Goal: Transaction & Acquisition: Obtain resource

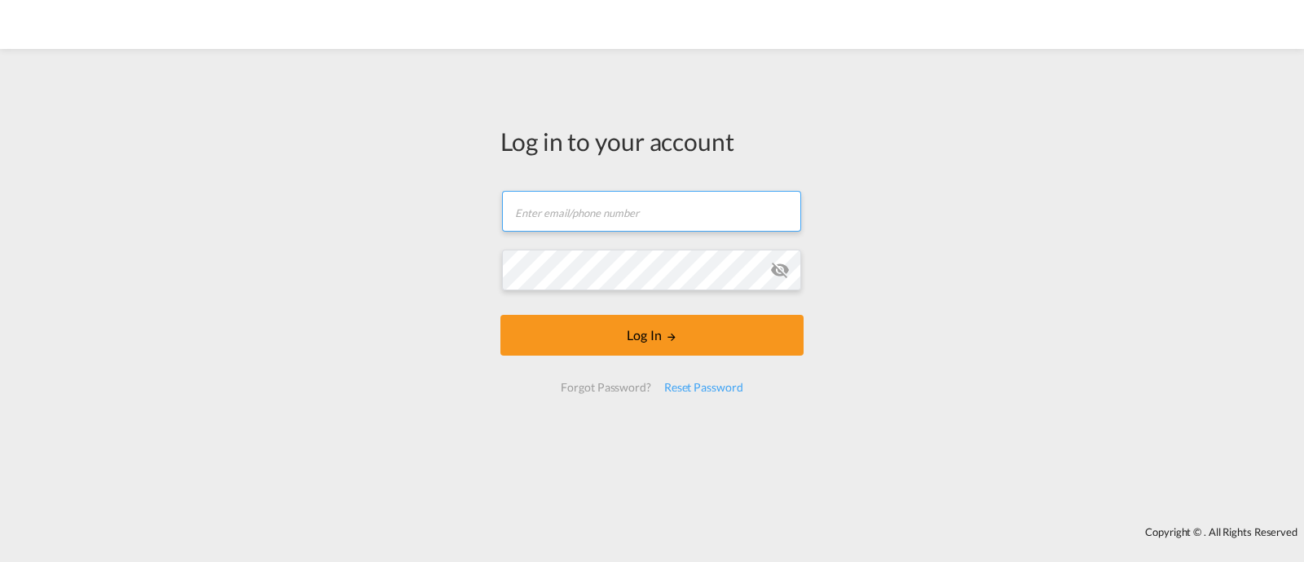
type input "[EMAIL_ADDRESS][DOMAIN_NAME]"
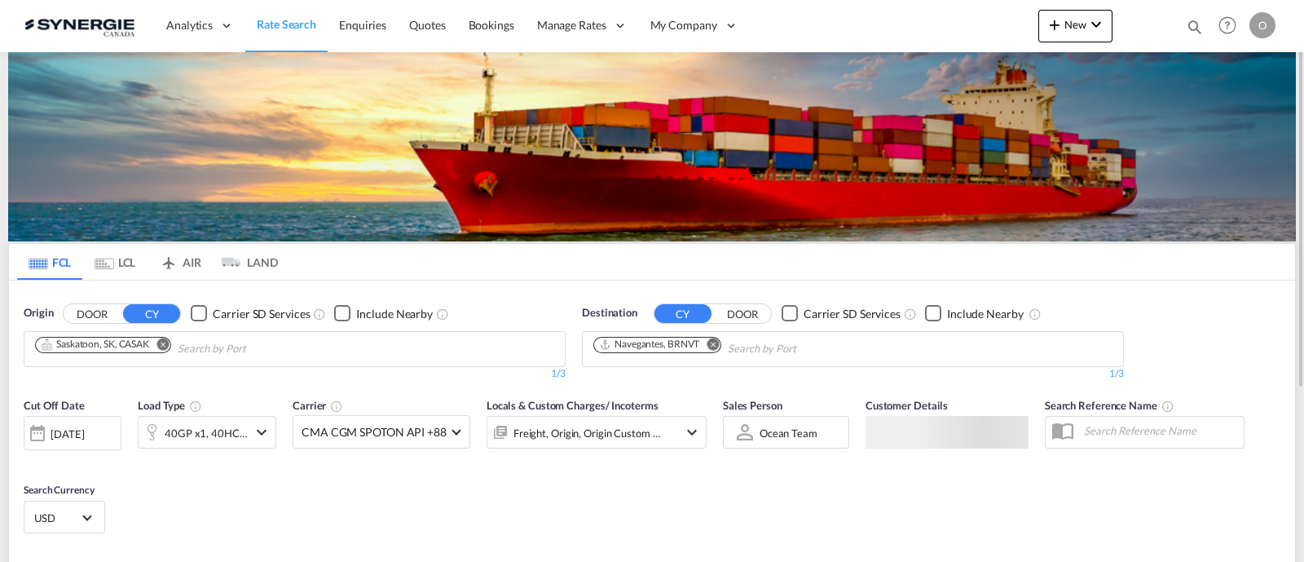
click at [1185, 20] on div "Bookings Quotes Enquiries Help Resources Product Release O My Profile Logout" at bounding box center [1228, 25] width 104 height 51
click at [1188, 24] on md-icon "icon-magnify" at bounding box center [1195, 27] width 18 height 18
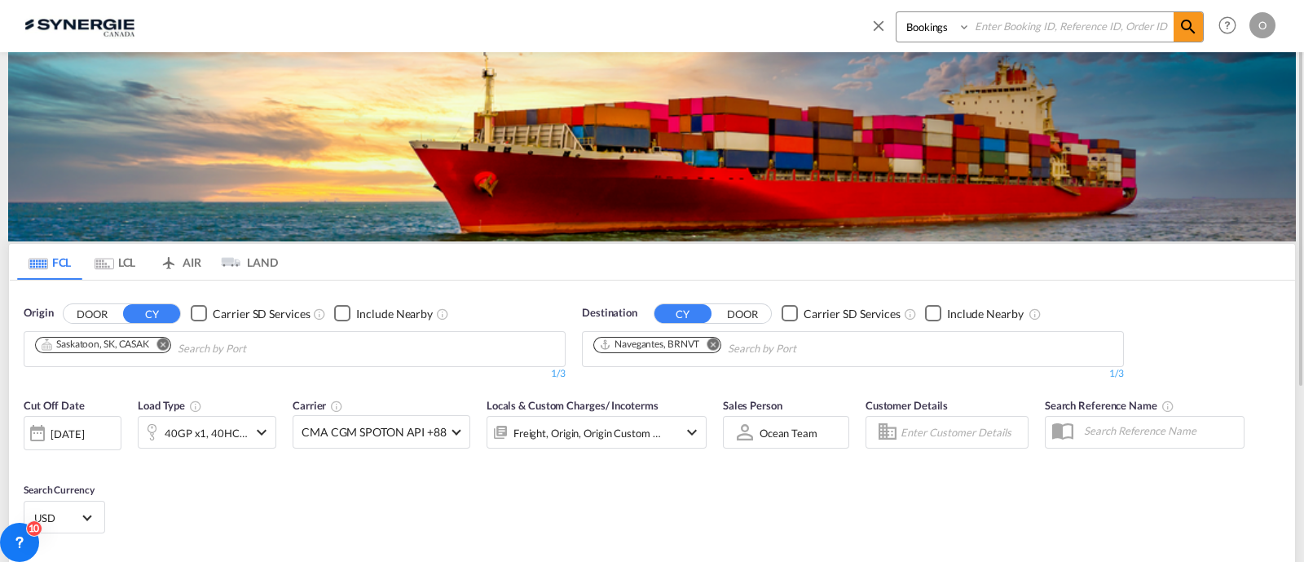
click at [936, 29] on select "Bookings Quotes Enquiries" at bounding box center [935, 26] width 77 height 29
select select "Quotes"
click at [897, 12] on select "Bookings Quotes Enquiries" at bounding box center [935, 26] width 77 height 29
click at [1055, 36] on input at bounding box center [1072, 26] width 203 height 29
paste input "SYC000011899"
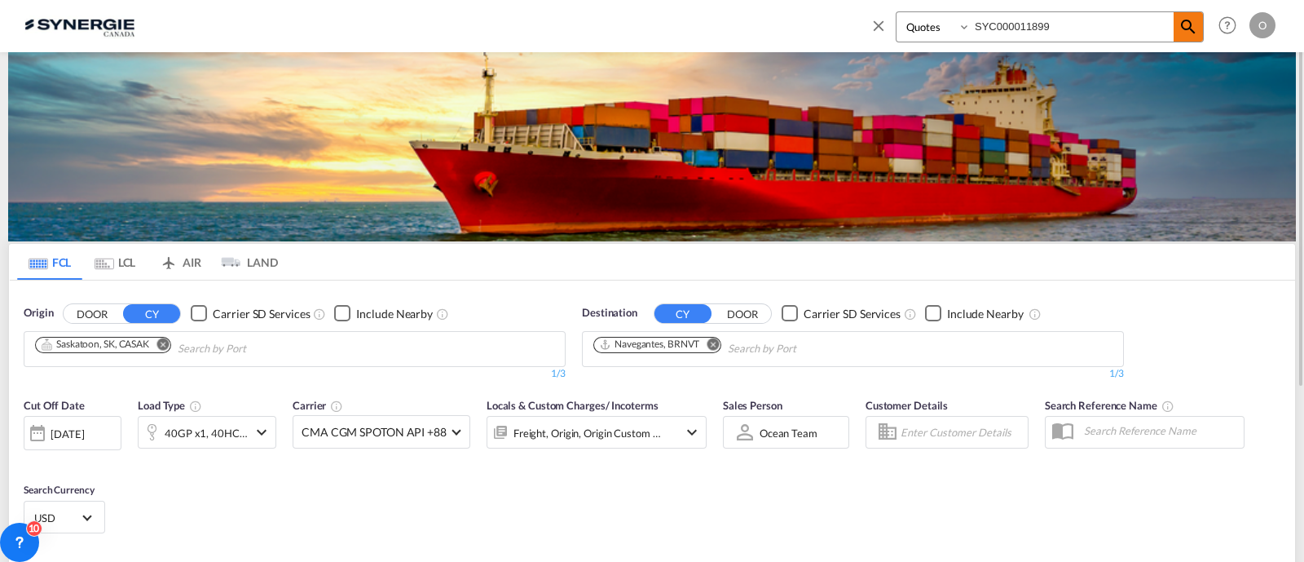
type input "SYC000011899"
click at [1183, 24] on md-icon "icon-magnify" at bounding box center [1189, 27] width 20 height 20
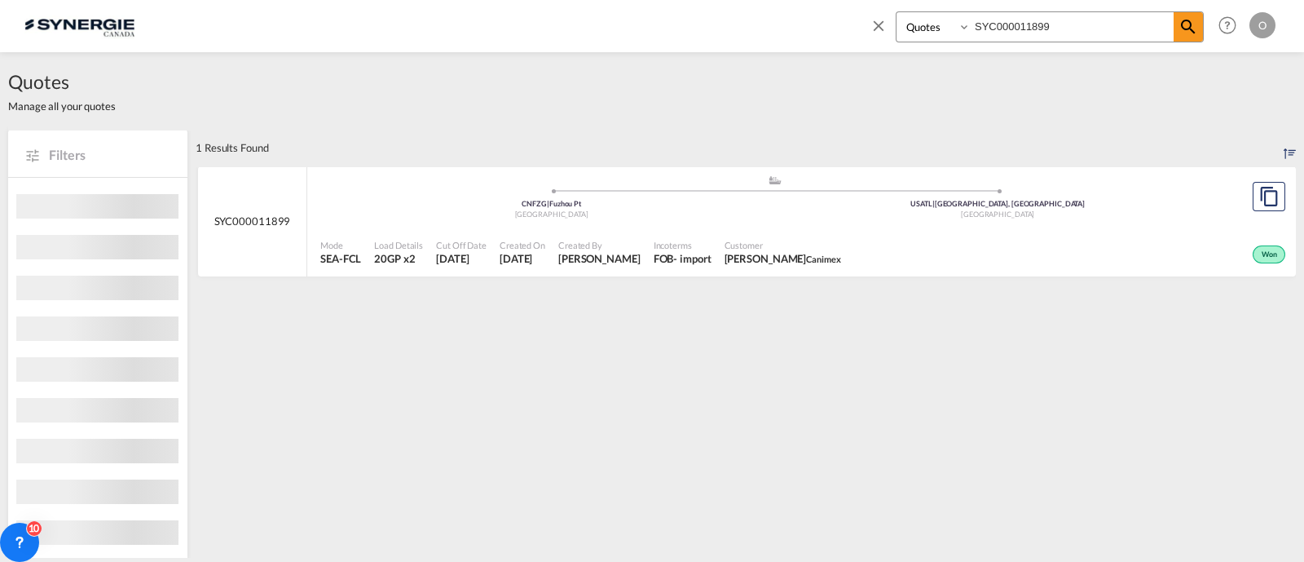
click at [718, 232] on div "Incoterms FOB - import" at bounding box center [682, 252] width 71 height 41
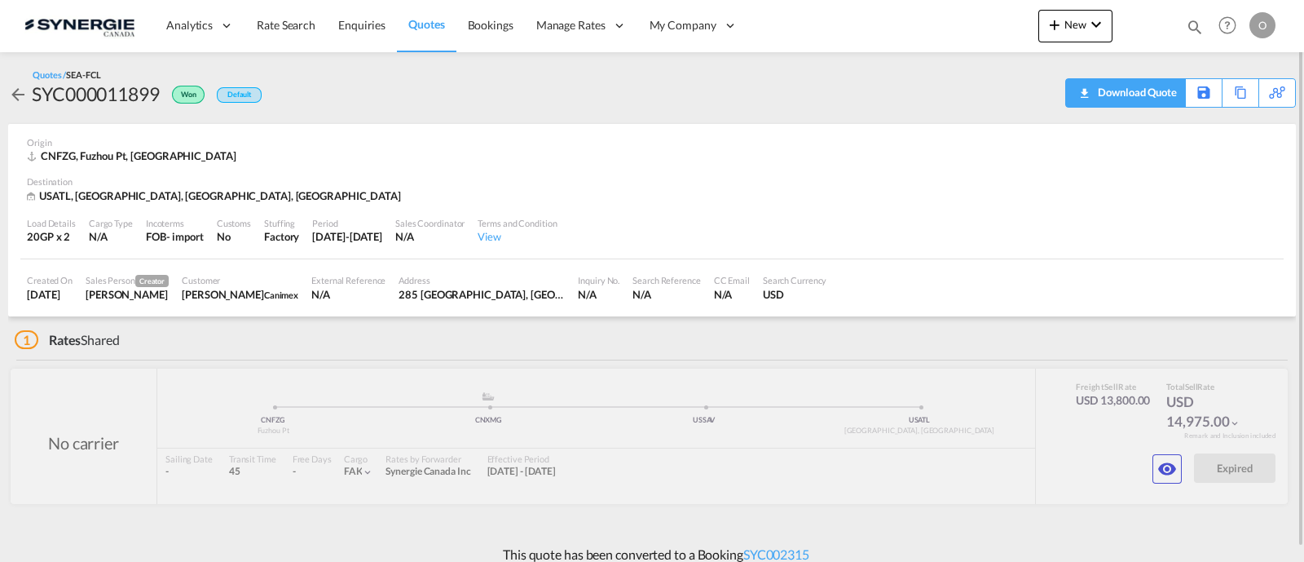
click at [1154, 92] on div "Download Quote" at bounding box center [1135, 92] width 83 height 26
